Goal: Task Accomplishment & Management: Use online tool/utility

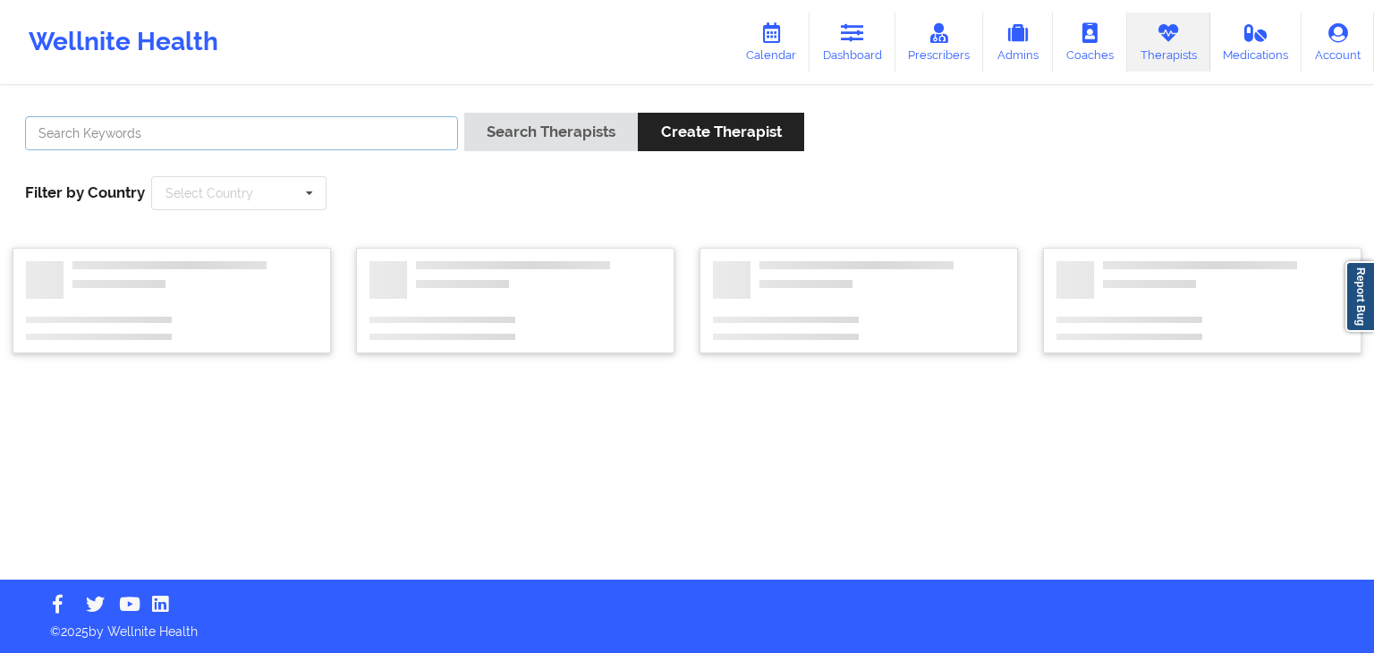
click at [425, 128] on input "text" at bounding box center [241, 133] width 433 height 34
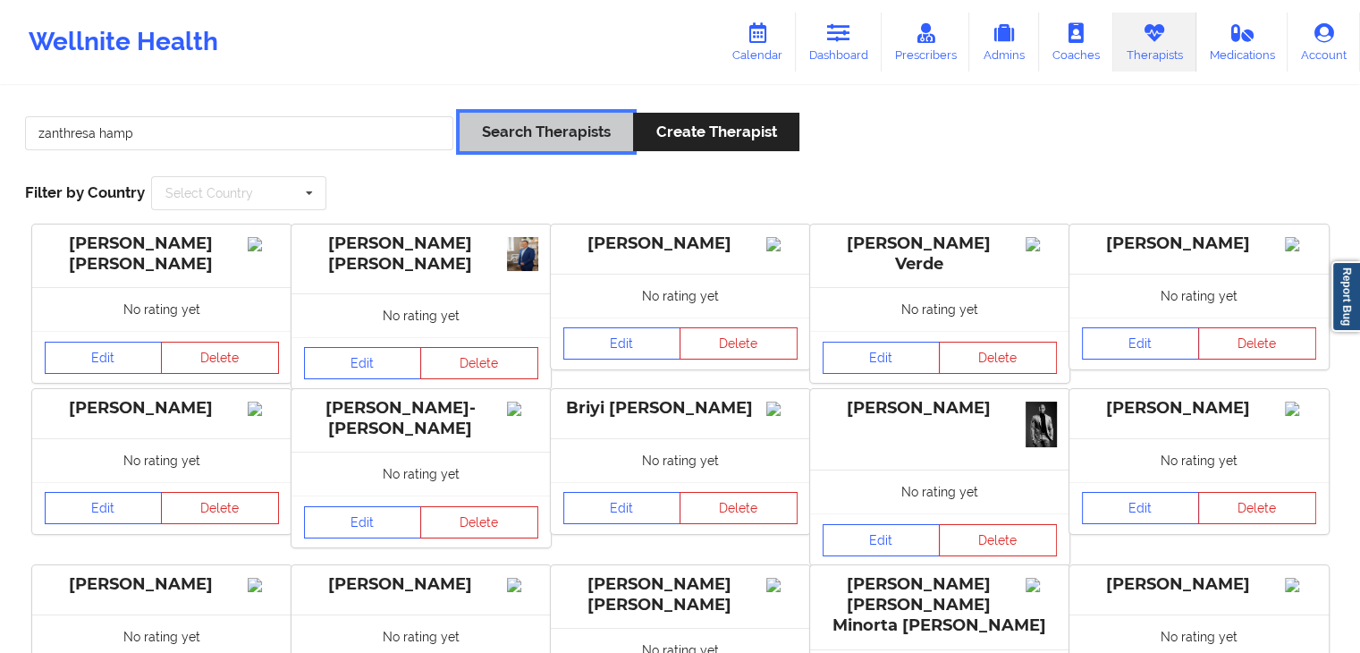
click at [511, 137] on button "Search Therapists" at bounding box center [546, 132] width 173 height 38
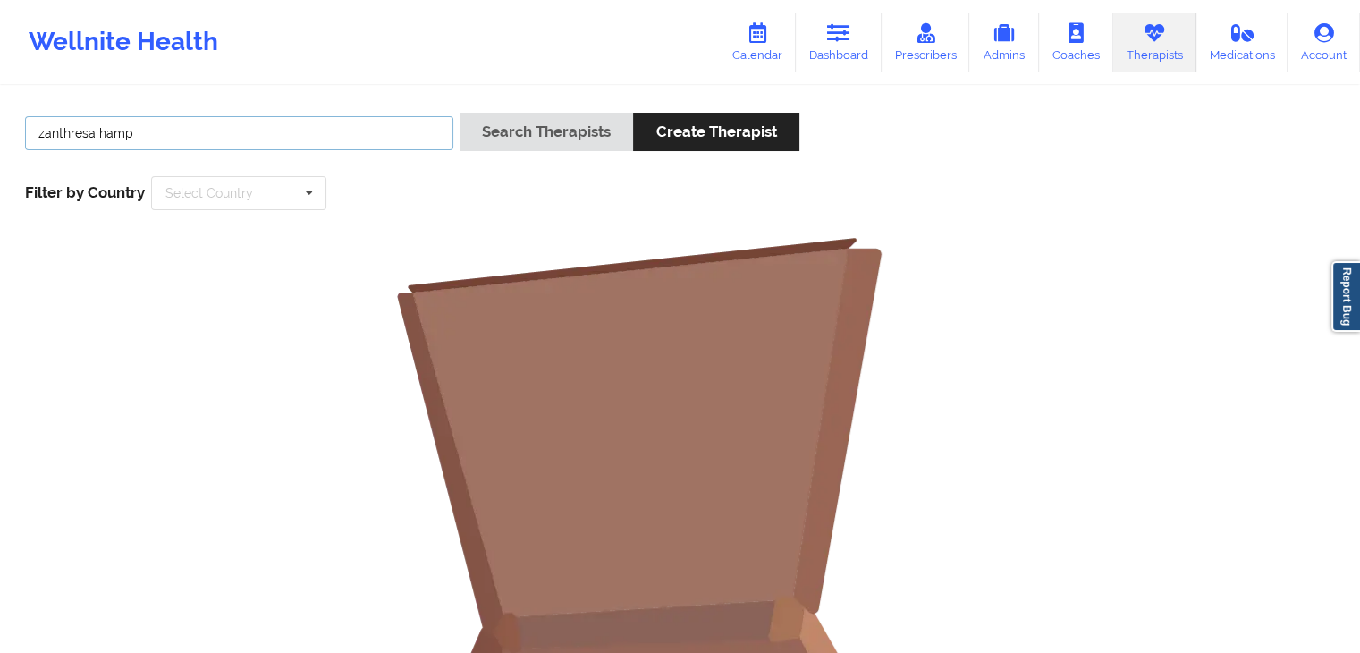
click at [245, 137] on input "zanthresa hamp" at bounding box center [239, 133] width 428 height 34
type input "zanth"
click at [460, 113] on button "Search Therapists" at bounding box center [546, 132] width 173 height 38
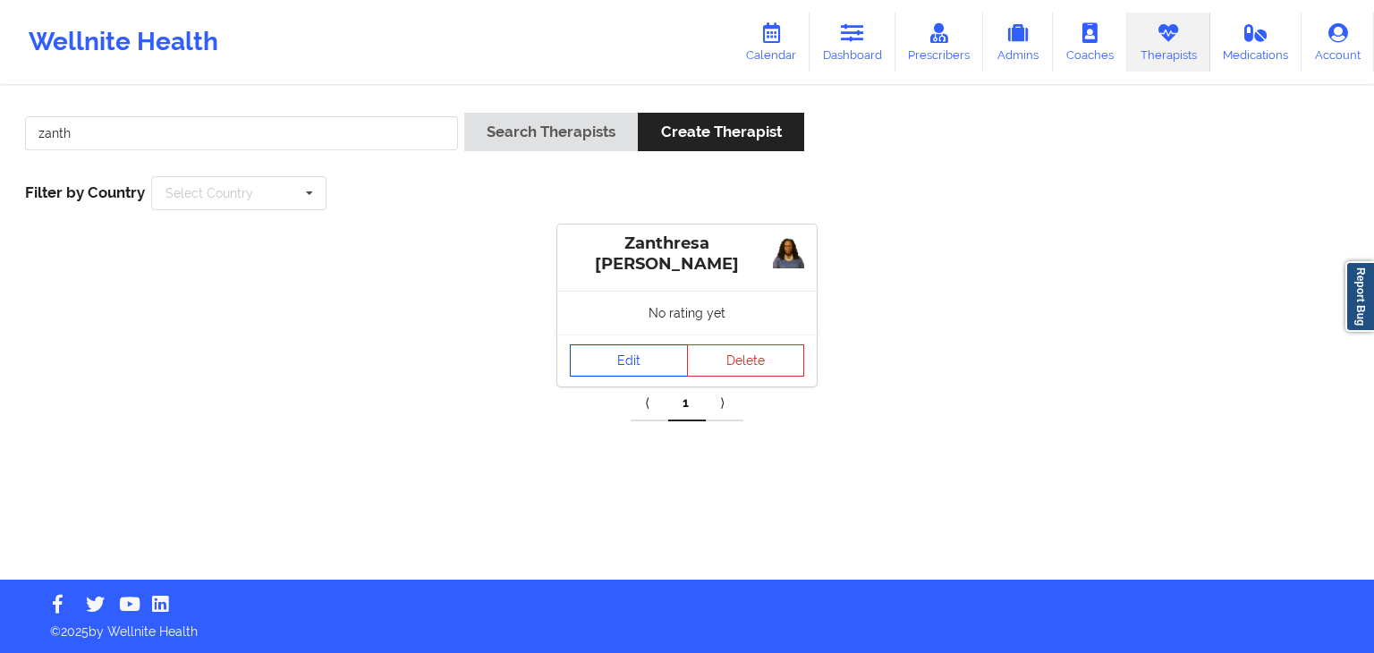
click at [604, 353] on link "Edit" at bounding box center [629, 360] width 118 height 32
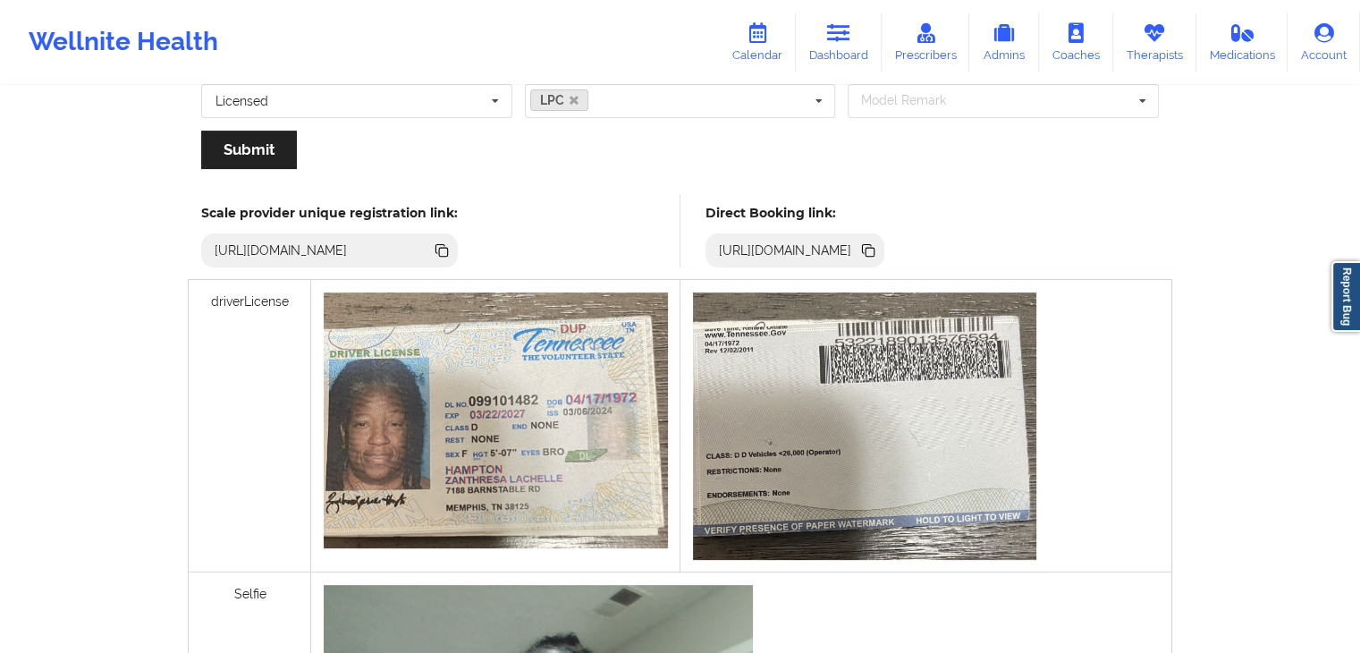
scroll to position [408, 0]
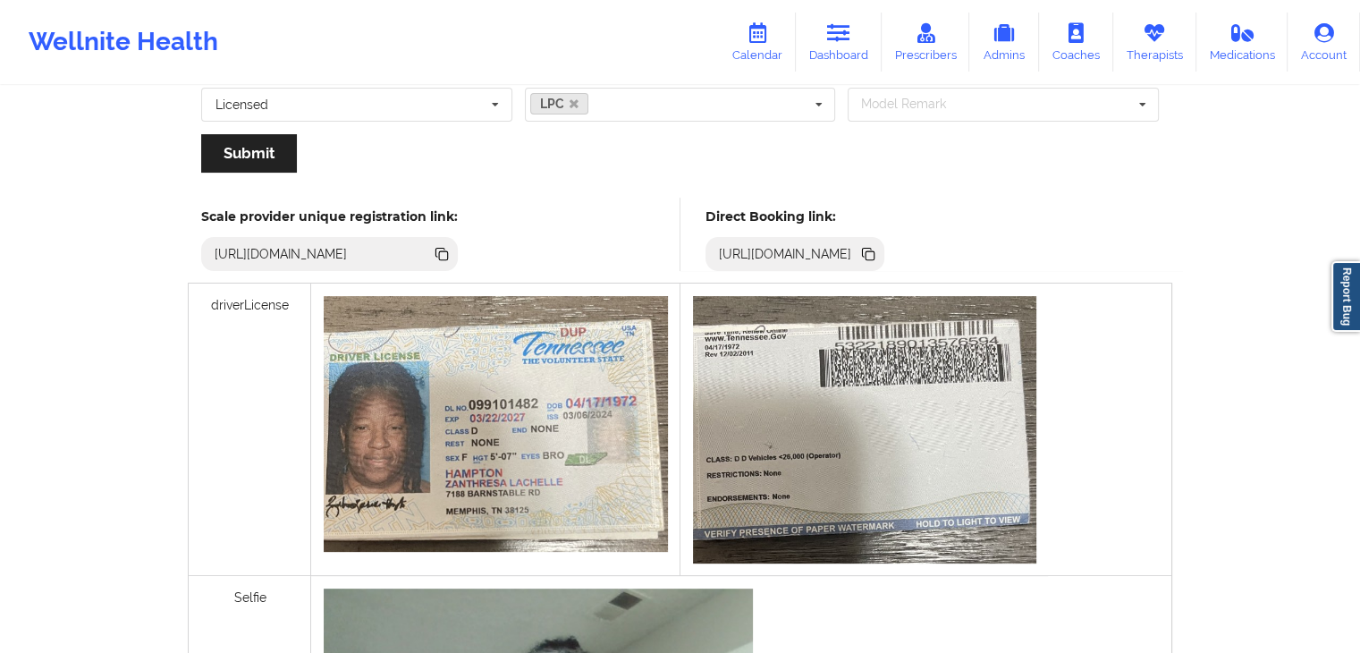
click at [875, 258] on icon at bounding box center [870, 255] width 9 height 9
drag, startPoint x: 816, startPoint y: 55, endPoint x: 790, endPoint y: 55, distance: 25.0
click at [816, 55] on link "Dashboard" at bounding box center [839, 42] width 86 height 59
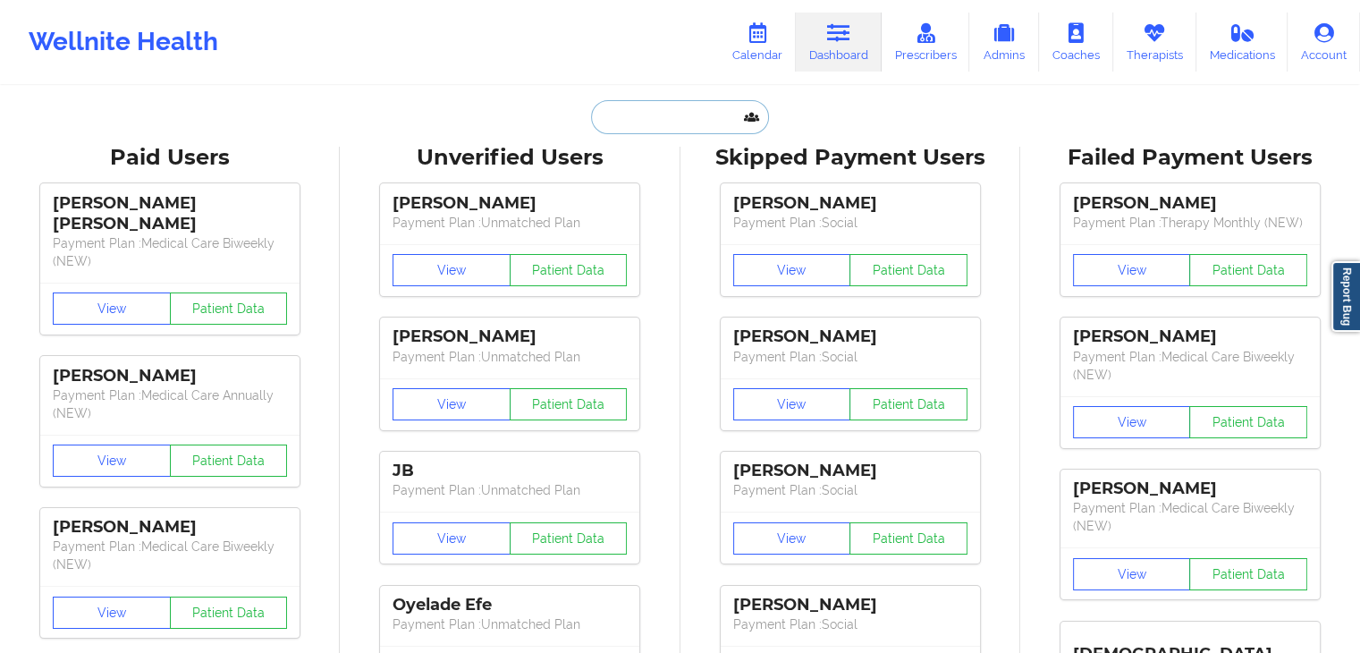
click at [629, 119] on input "text" at bounding box center [679, 117] width 177 height 34
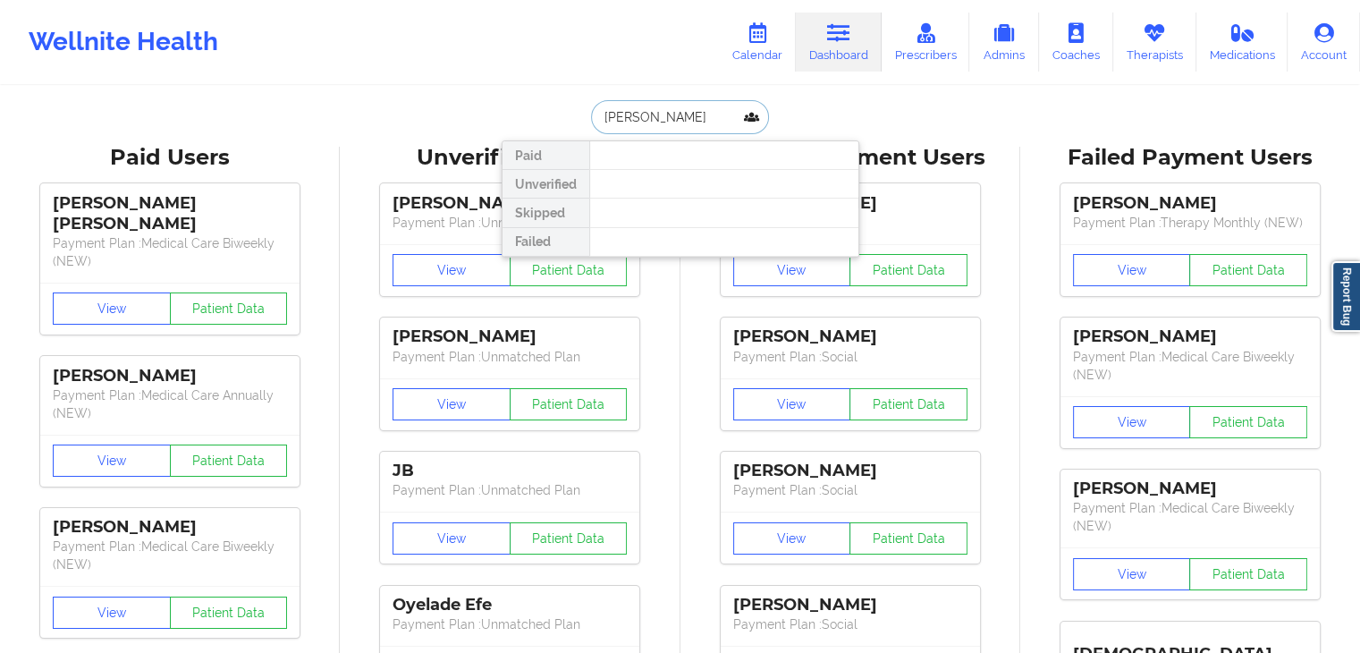
drag, startPoint x: 681, startPoint y: 121, endPoint x: 594, endPoint y: 114, distance: 87.0
click at [594, 114] on input "[PERSON_NAME]" at bounding box center [679, 117] width 177 height 34
type input "[PERSON_NAME]"
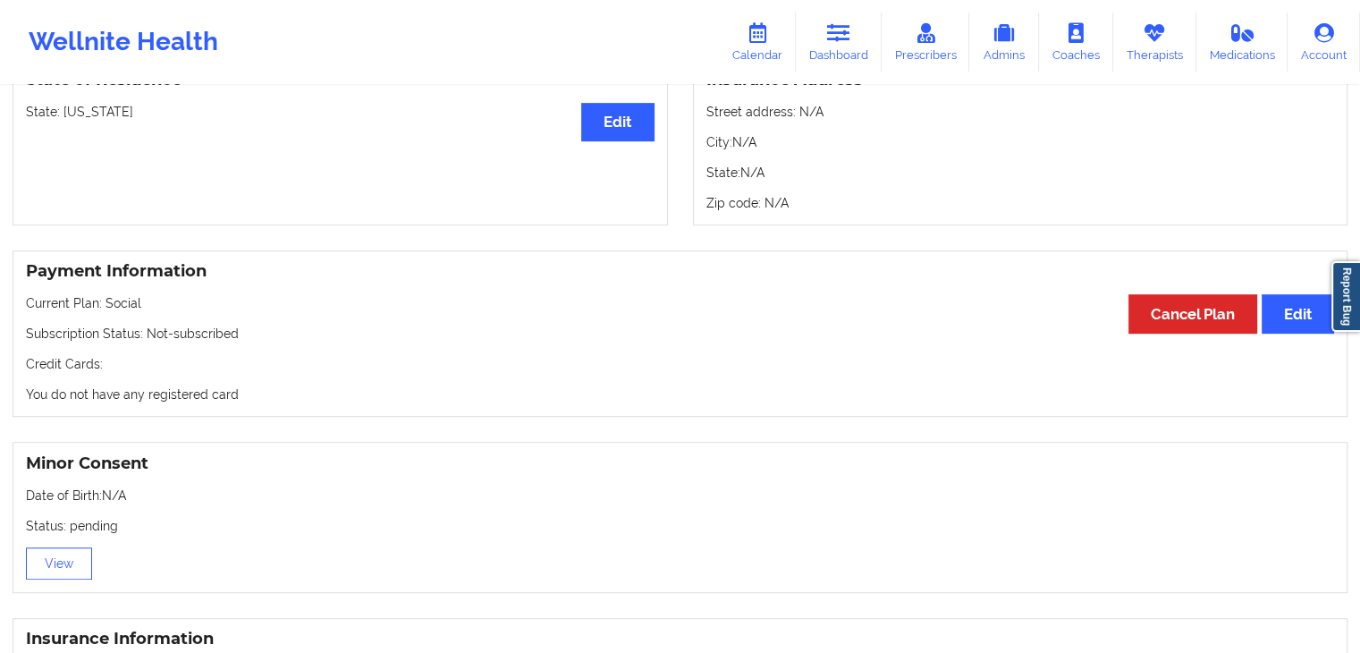
scroll to position [798, 0]
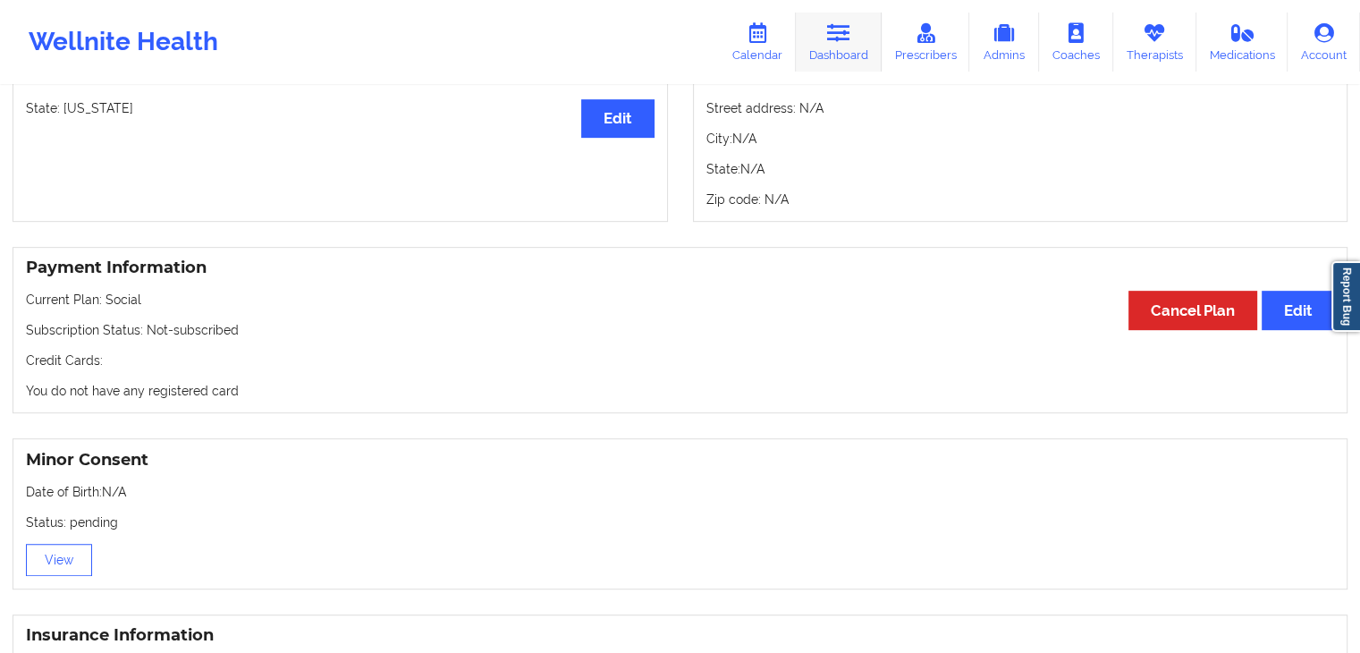
click at [838, 48] on link "Dashboard" at bounding box center [839, 42] width 86 height 59
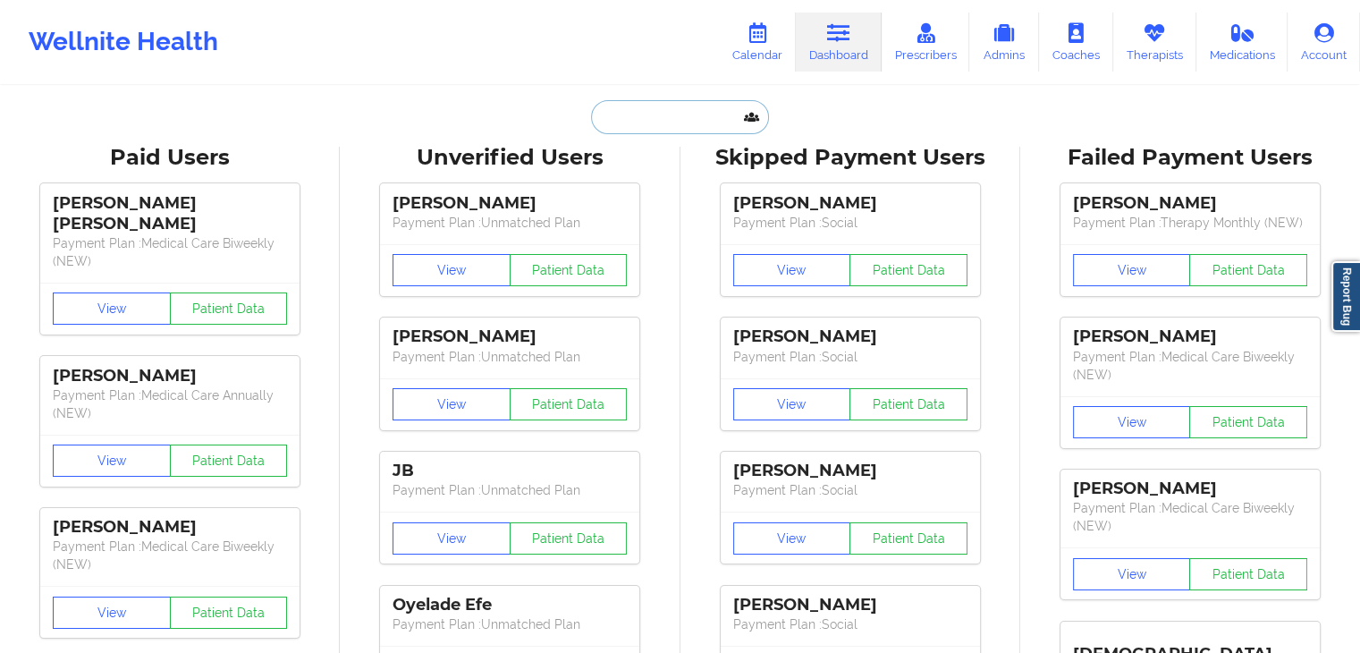
click at [653, 104] on input "text" at bounding box center [679, 117] width 177 height 34
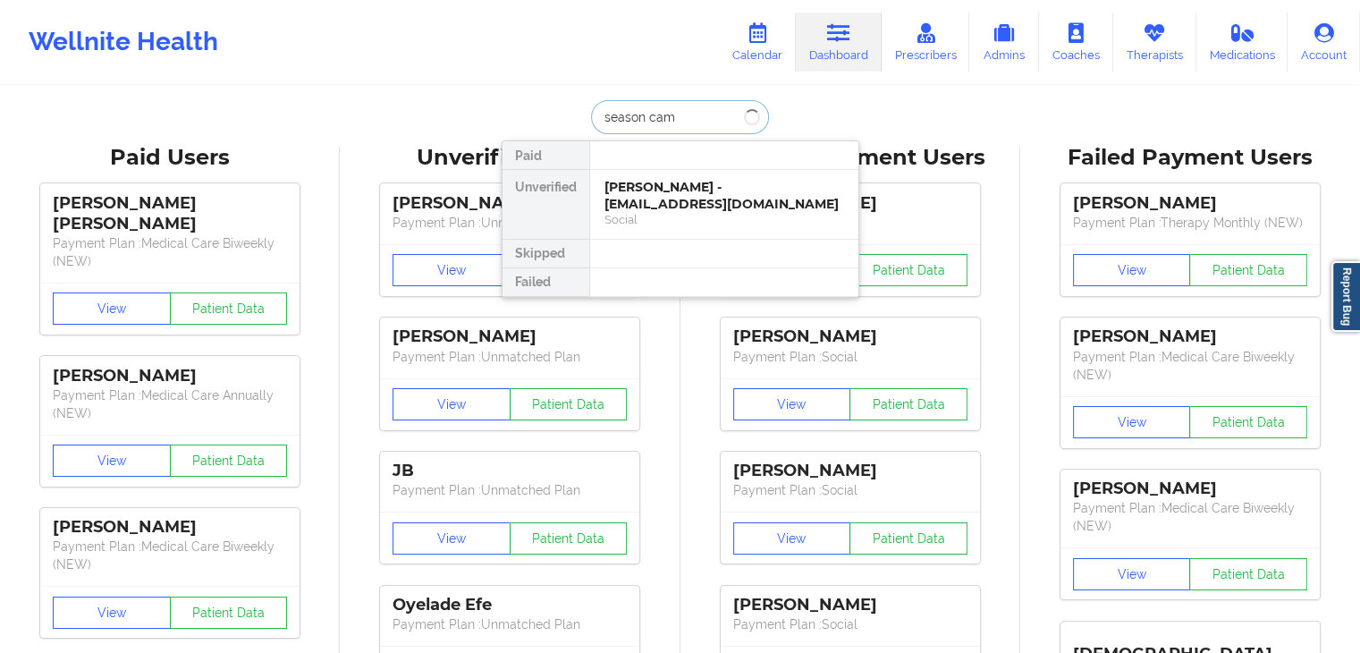
type input "season camp"
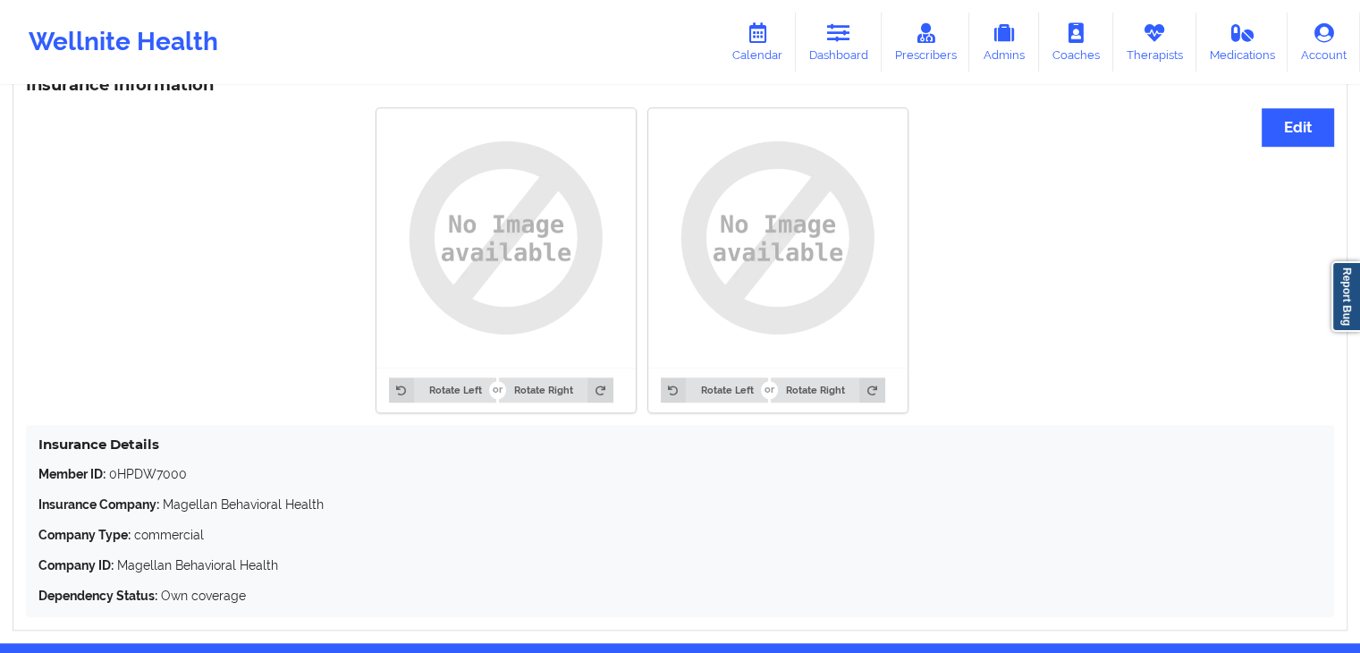
scroll to position [1422, 0]
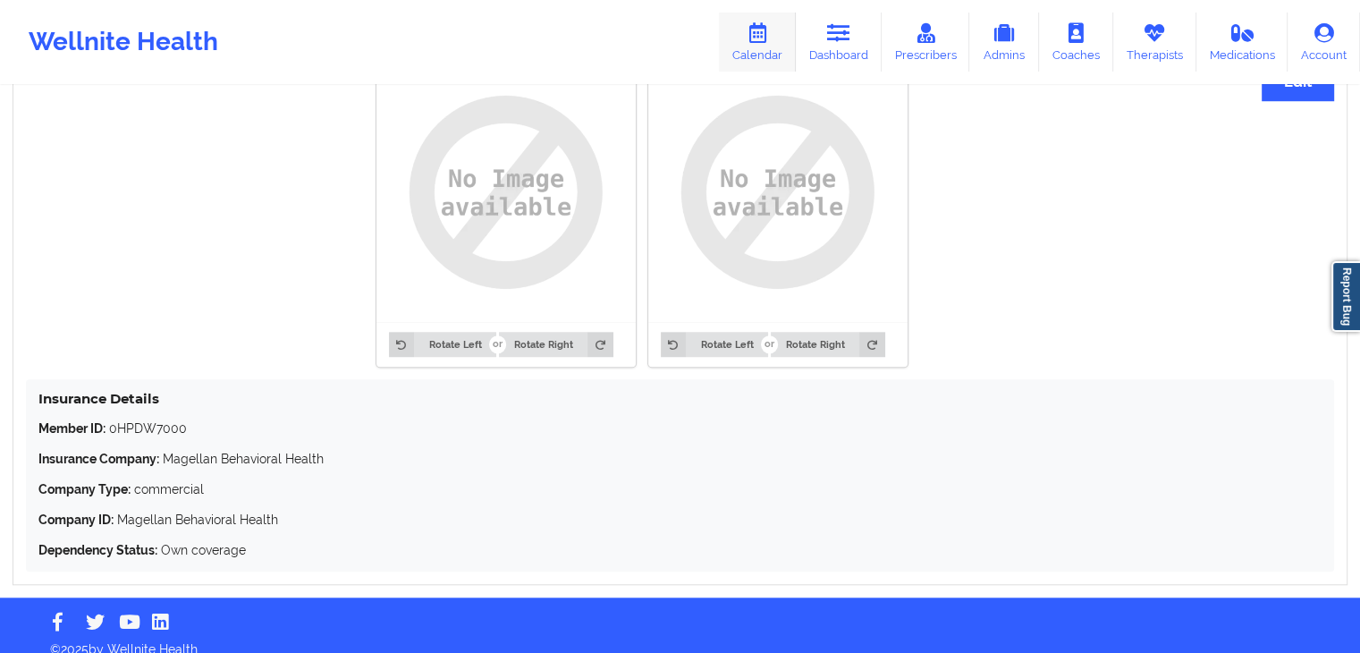
click at [769, 33] on icon at bounding box center [757, 33] width 23 height 20
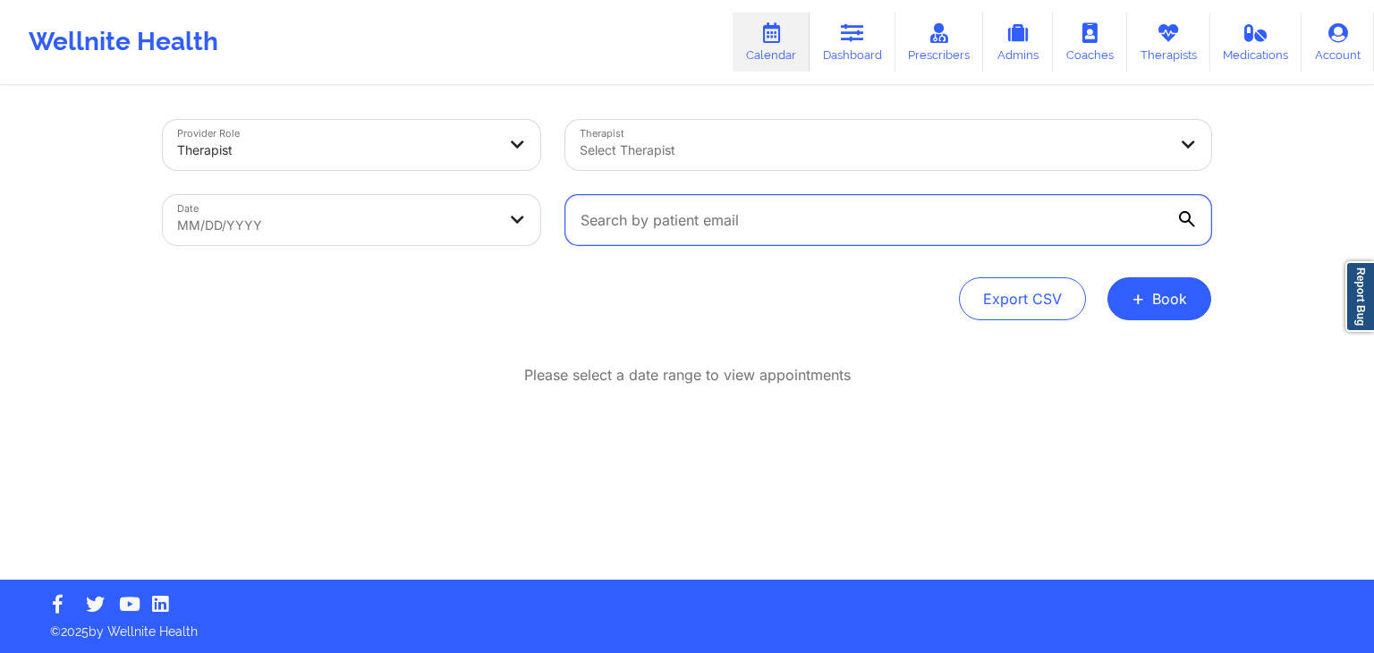
click at [790, 210] on input "text" at bounding box center [888, 220] width 646 height 50
paste input "[EMAIL_ADDRESS][DOMAIN_NAME]"
type input "[EMAIL_ADDRESS][DOMAIN_NAME]"
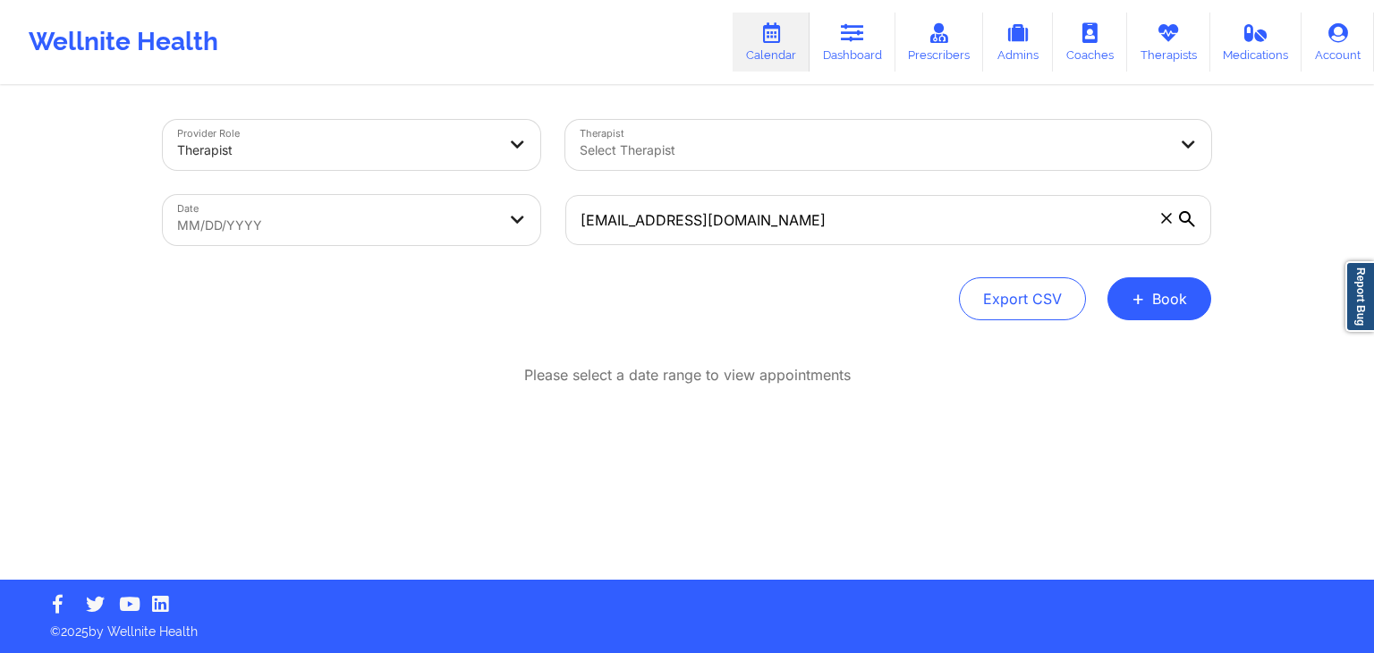
click at [511, 230] on body "Wellnite Health Calendar Dashboard Prescribers Admins Coaches Therapists Medica…" at bounding box center [687, 326] width 1374 height 653
select select "2025-8"
select select "2025-9"
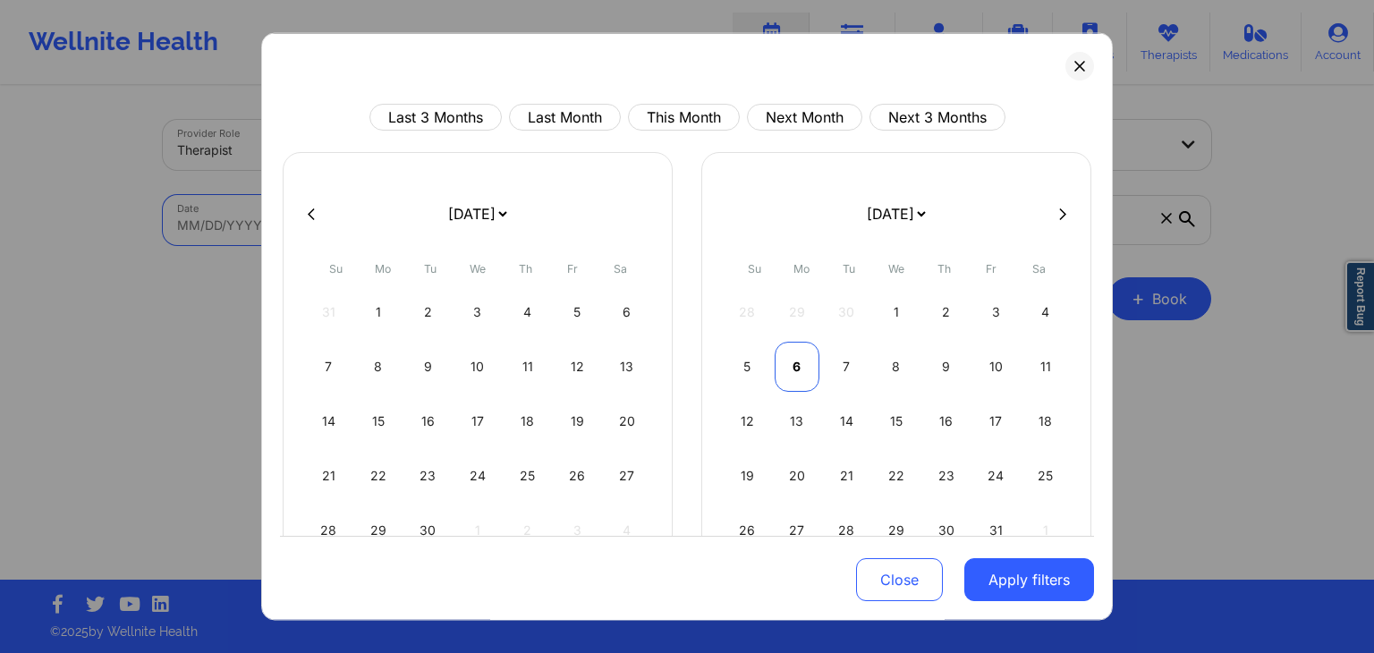
click at [799, 368] on div "6" at bounding box center [797, 367] width 46 height 50
select select "2025-9"
select select "2025-10"
select select "2025-9"
select select "2025-10"
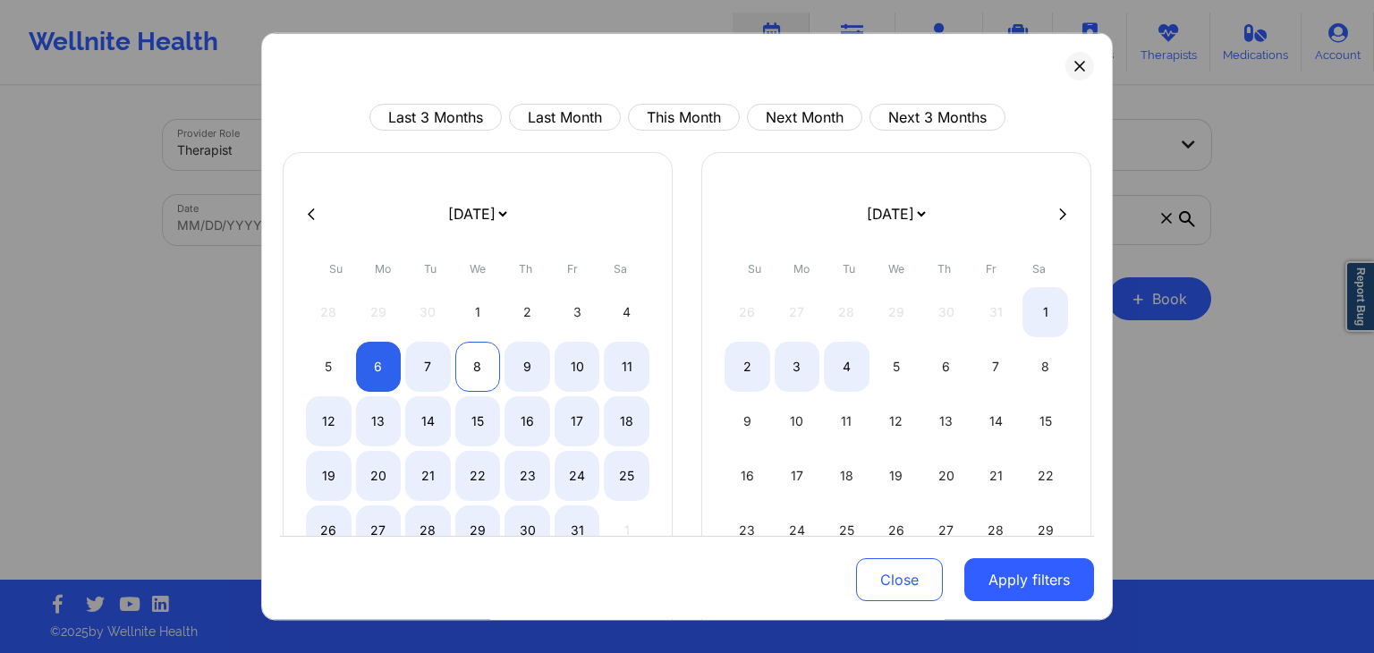
select select "2025-9"
select select "2025-10"
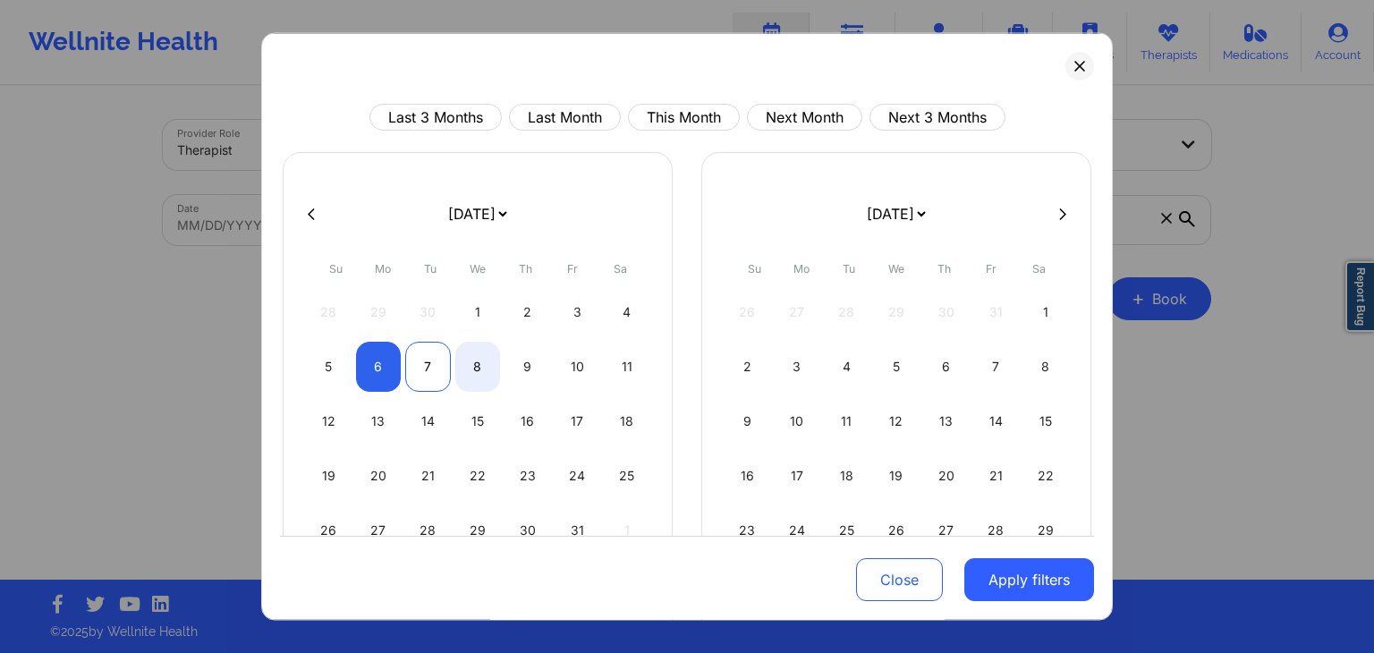
select select "2025-9"
select select "2025-10"
click at [433, 371] on div "7" at bounding box center [428, 367] width 46 height 50
select select "2025-9"
select select "2025-10"
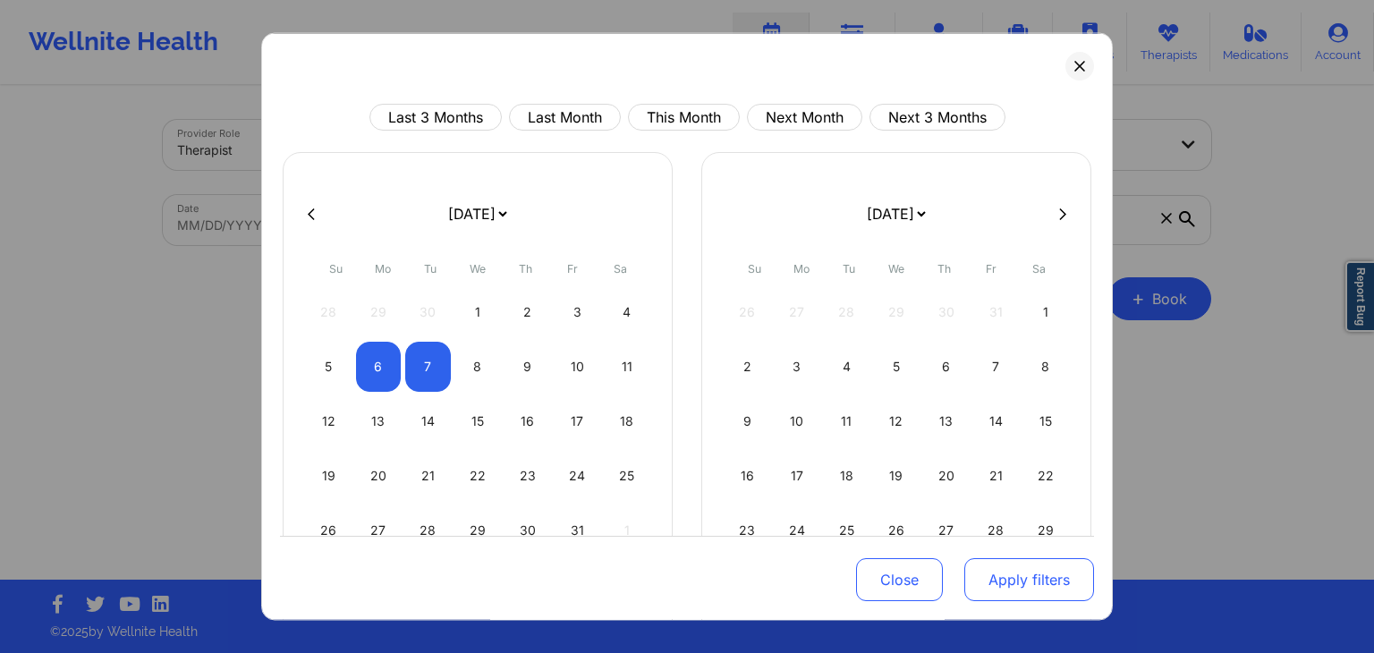
click at [973, 577] on button "Apply filters" at bounding box center [1029, 580] width 130 height 43
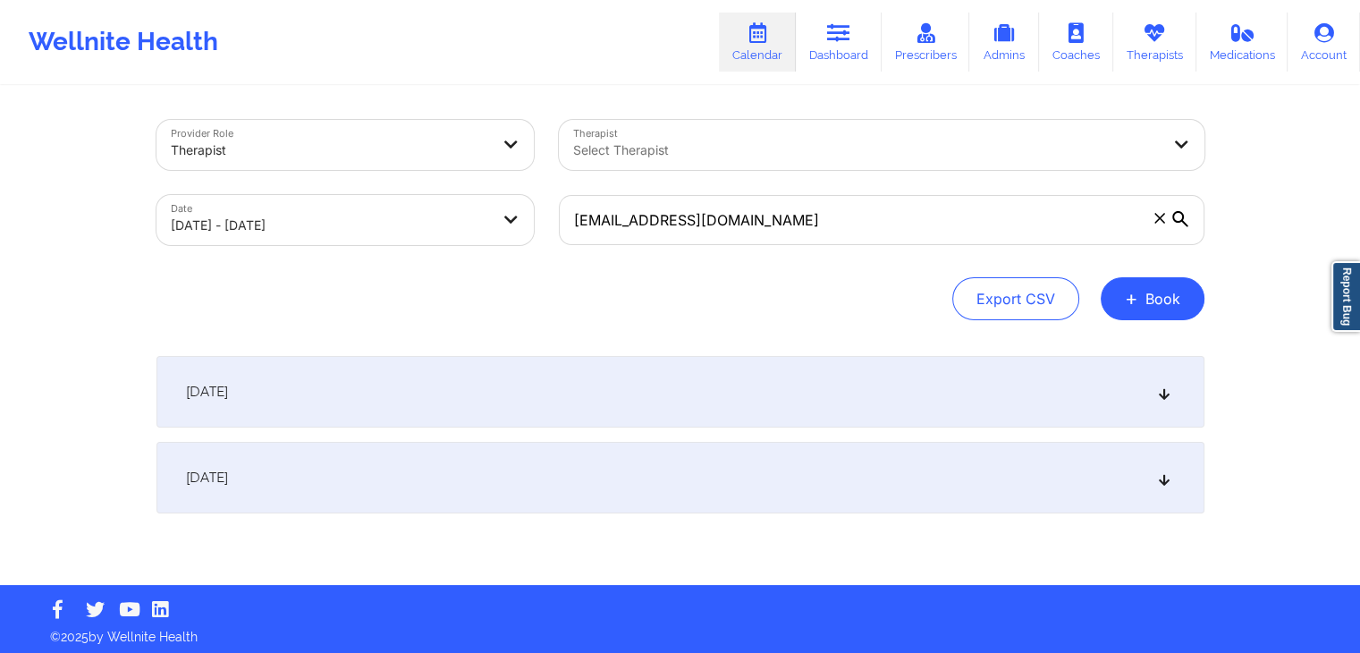
click at [789, 487] on div "[DATE]" at bounding box center [680, 478] width 1048 height 72
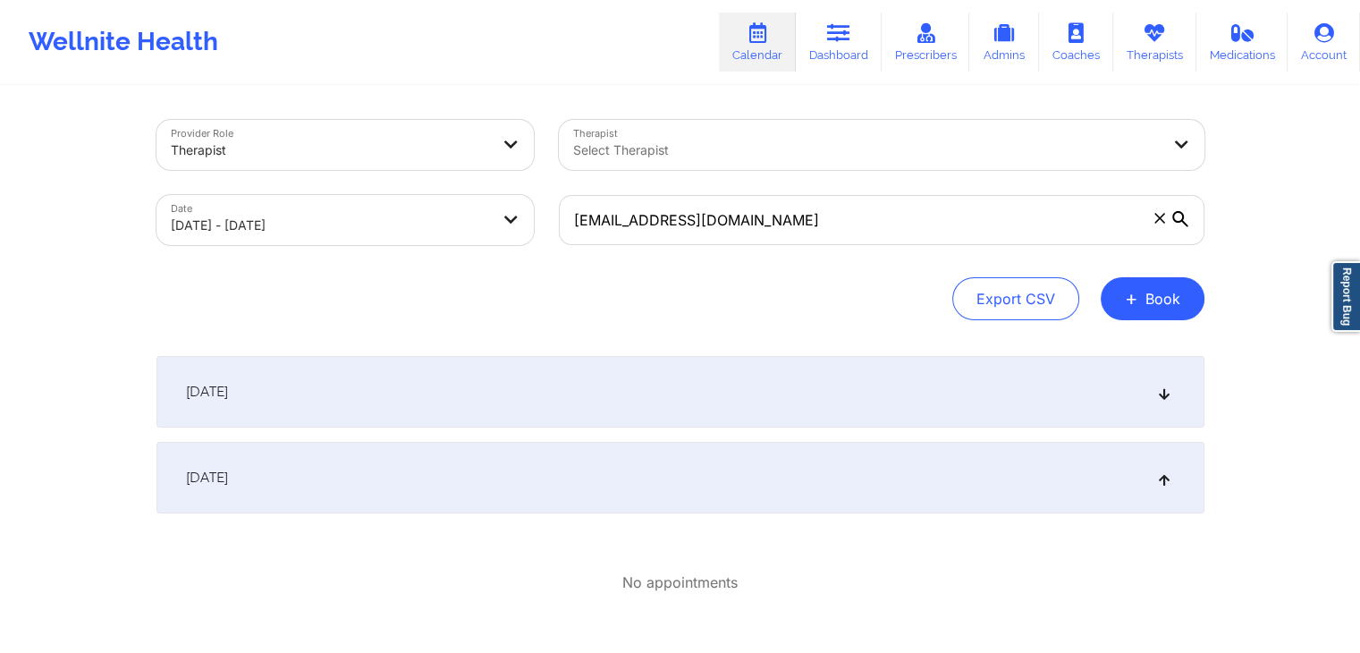
click at [796, 429] on div "[DATE] No appointments [DATE] No appointments" at bounding box center [680, 497] width 1048 height 282
click at [822, 412] on div "[DATE]" at bounding box center [680, 392] width 1048 height 72
